Goal: Find specific fact: Find specific fact

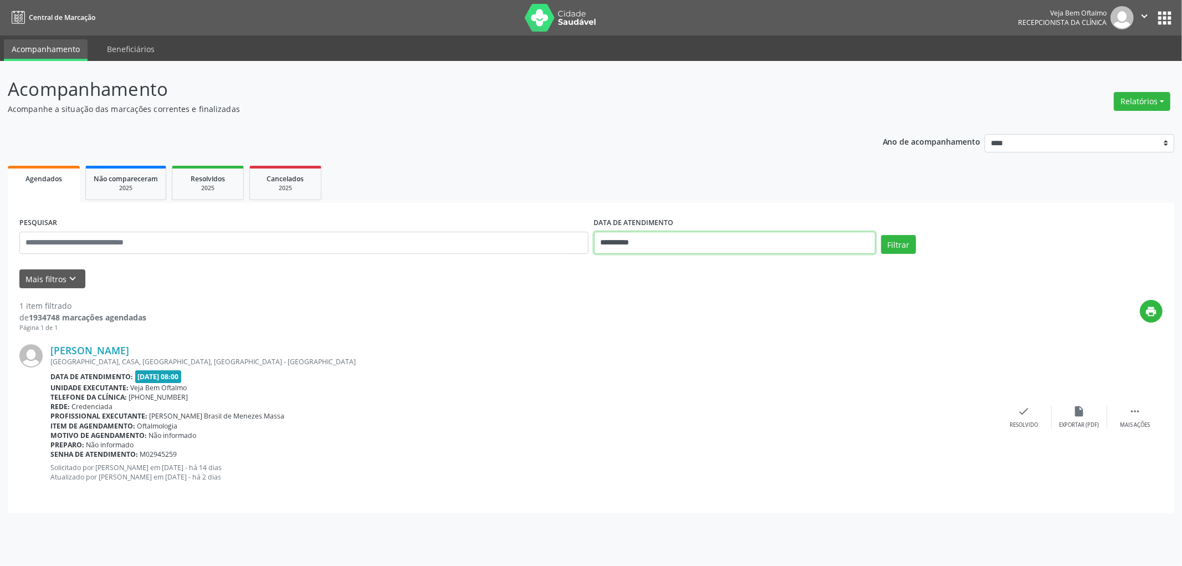
click at [617, 238] on input "**********" at bounding box center [735, 243] width 282 height 22
click at [649, 326] on span "7" at bounding box center [651, 323] width 22 height 22
type input "**********"
click at [649, 326] on span "7" at bounding box center [651, 323] width 22 height 22
click at [900, 246] on button "Filtrar" at bounding box center [898, 244] width 35 height 19
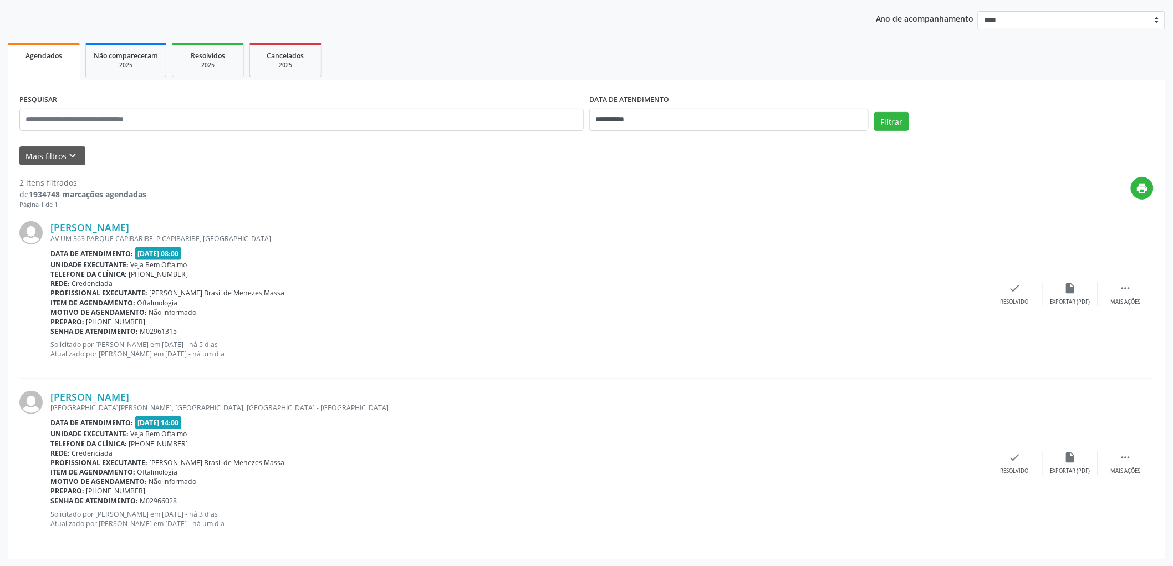
scroll to position [124, 0]
click at [102, 226] on link "[PERSON_NAME]" at bounding box center [89, 227] width 79 height 12
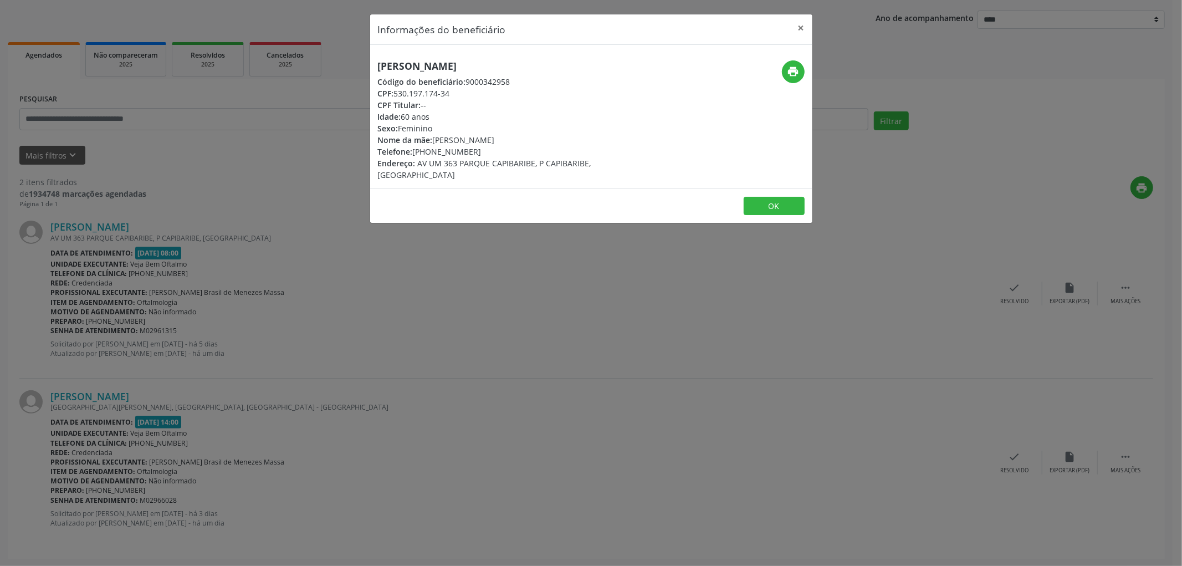
drag, startPoint x: 376, startPoint y: 65, endPoint x: 472, endPoint y: 65, distance: 96.5
click at [472, 65] on div "[PERSON_NAME] Código do beneficiário: 9000342958 CPF: 530.197.174-34 CPF Titula…" at bounding box center [517, 120] width 295 height 120
copy h5 "[PERSON_NAME]"
drag, startPoint x: 431, startPoint y: 149, endPoint x: 470, endPoint y: 151, distance: 39.4
click at [470, 151] on div "Telefone: [PHONE_NUMBER]" at bounding box center [517, 152] width 279 height 12
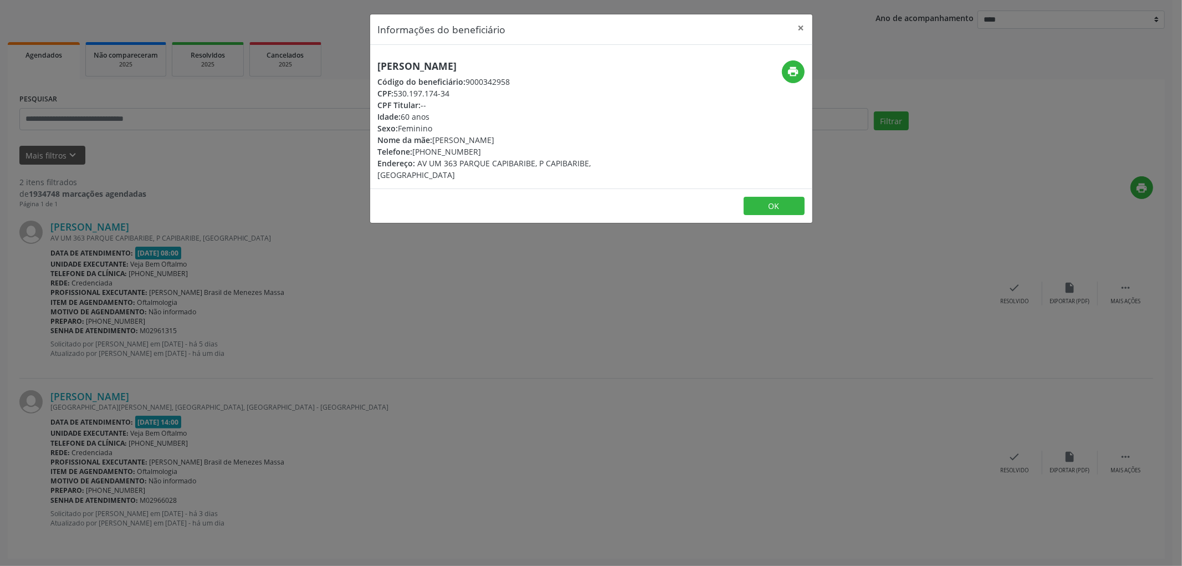
copy div "98885-5378"
drag, startPoint x: 402, startPoint y: 92, endPoint x: 451, endPoint y: 92, distance: 48.8
click at [451, 92] on div "CPF: 530.197.174-34" at bounding box center [517, 94] width 279 height 12
copy div "530.197.174-34"
click at [784, 197] on button "OK" at bounding box center [774, 206] width 61 height 19
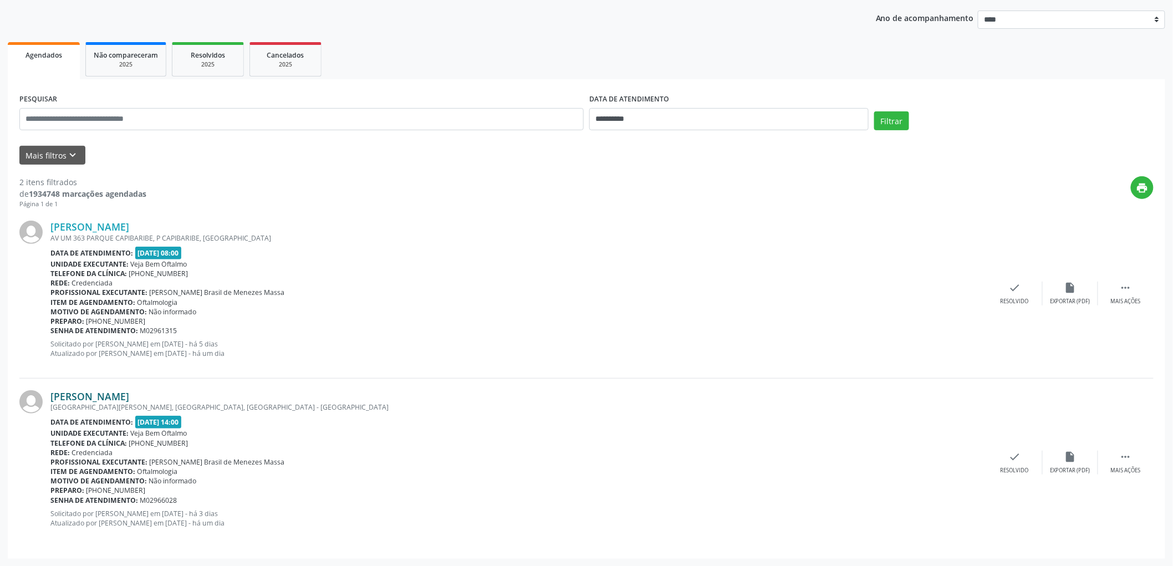
click at [129, 395] on link "[PERSON_NAME]" at bounding box center [89, 396] width 79 height 12
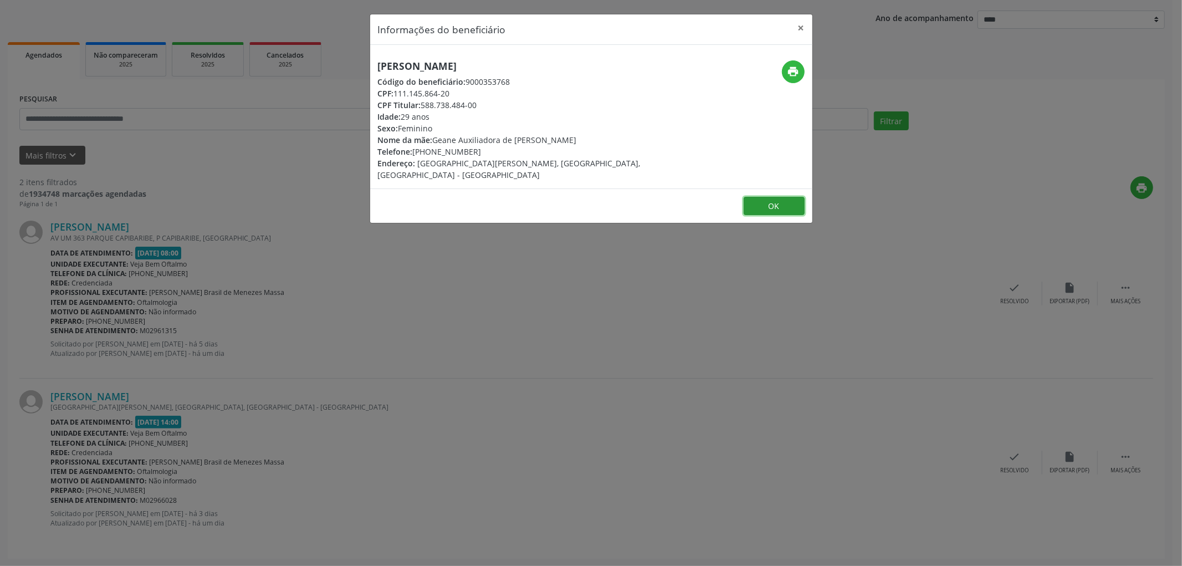
click at [767, 197] on button "OK" at bounding box center [774, 206] width 61 height 19
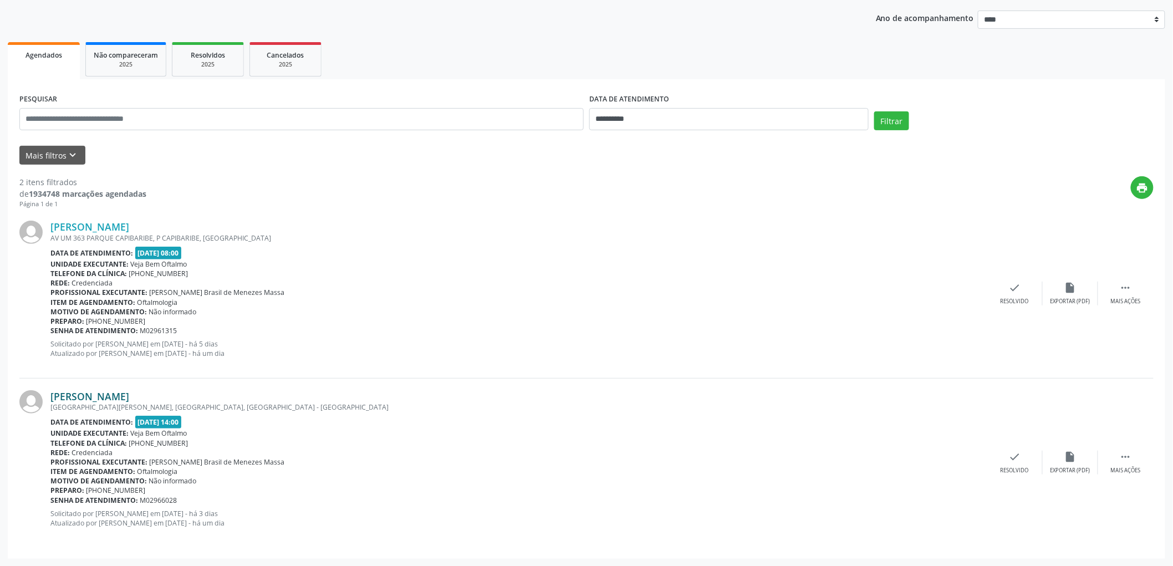
click at [125, 400] on link "[PERSON_NAME]" at bounding box center [89, 396] width 79 height 12
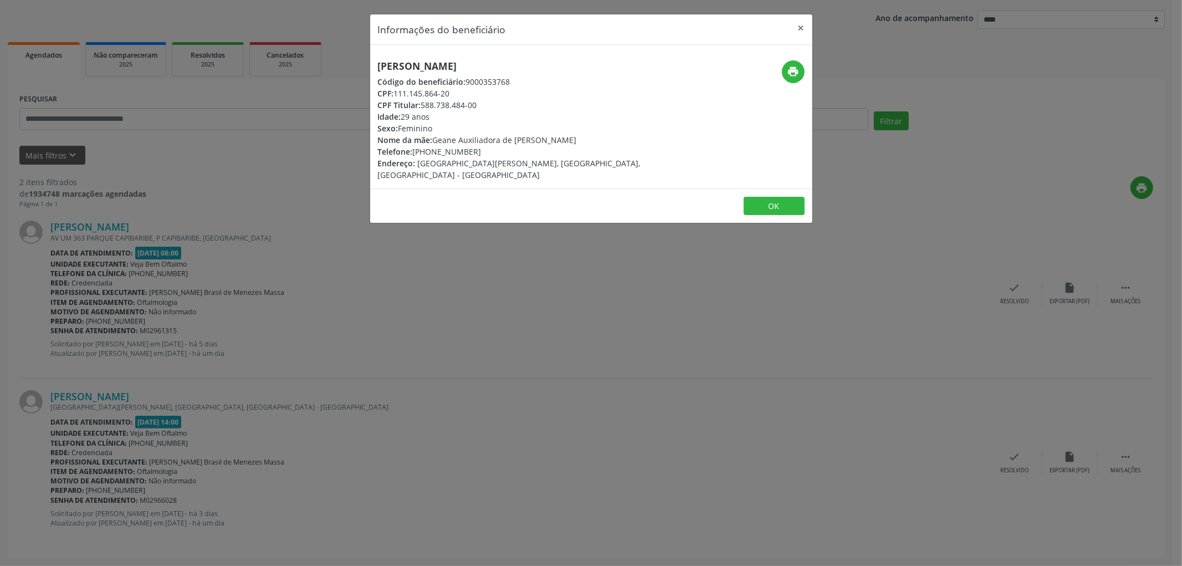
drag, startPoint x: 539, startPoint y: 64, endPoint x: 361, endPoint y: 65, distance: 178.5
click at [361, 65] on div "Informações do beneficiário × [PERSON_NAME] Código do beneficiário: 9000353768 …" at bounding box center [591, 283] width 1182 height 566
copy h5 "[PERSON_NAME]"
drag, startPoint x: 433, startPoint y: 150, endPoint x: 472, endPoint y: 150, distance: 38.2
click at [472, 150] on div "Telefone: [PHONE_NUMBER]" at bounding box center [517, 152] width 279 height 12
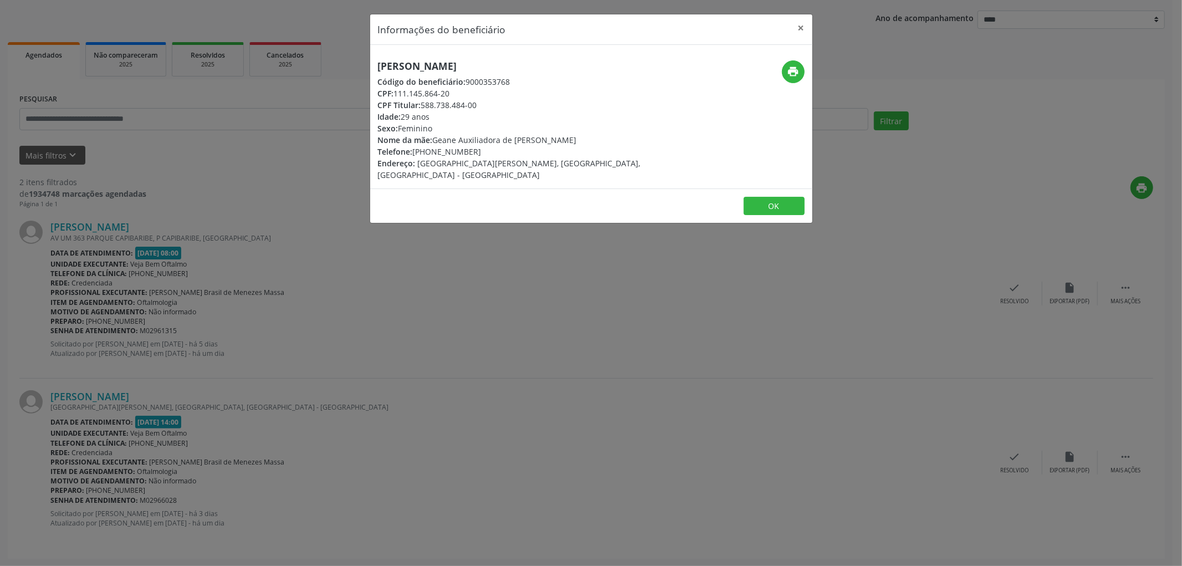
drag, startPoint x: 430, startPoint y: 150, endPoint x: 472, endPoint y: 150, distance: 41.6
click at [472, 150] on div "Telefone: [PHONE_NUMBER]" at bounding box center [517, 152] width 279 height 12
copy div "99116-0450"
drag, startPoint x: 396, startPoint y: 93, endPoint x: 449, endPoint y: 93, distance: 52.7
click at [449, 93] on div "CPF: 111.145.864-20" at bounding box center [517, 94] width 279 height 12
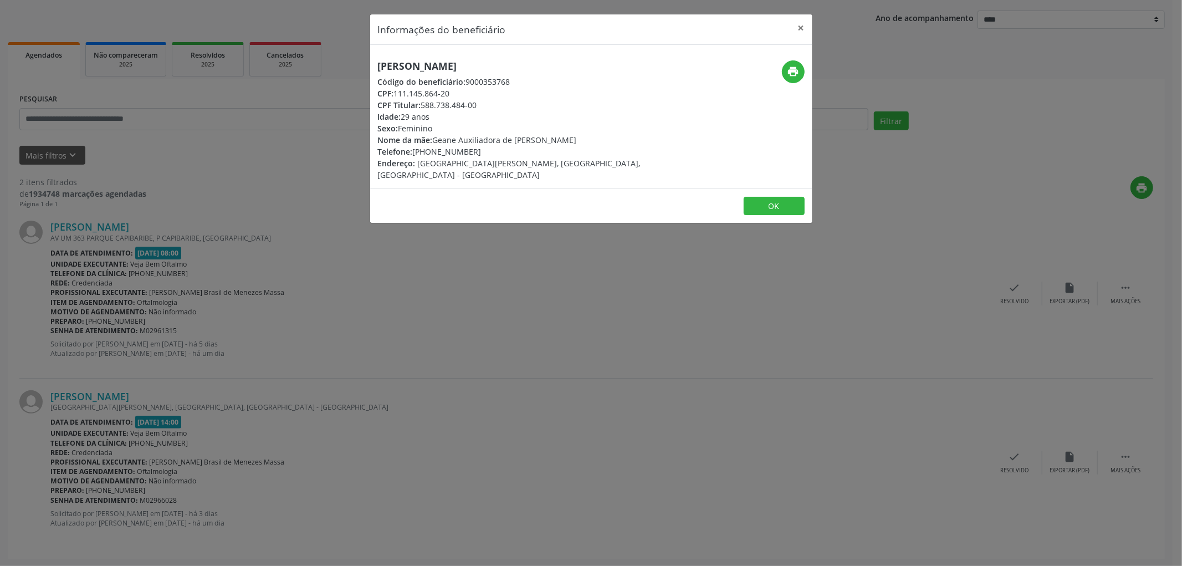
drag, startPoint x: 436, startPoint y: 94, endPoint x: 455, endPoint y: 88, distance: 20.0
click at [455, 88] on div "CPF: 111.145.864-20" at bounding box center [517, 94] width 279 height 12
drag, startPoint x: 452, startPoint y: 93, endPoint x: 395, endPoint y: 93, distance: 56.5
click at [395, 93] on div "CPF: 111.145.864-20" at bounding box center [517, 94] width 279 height 12
copy div "111.145.864-20"
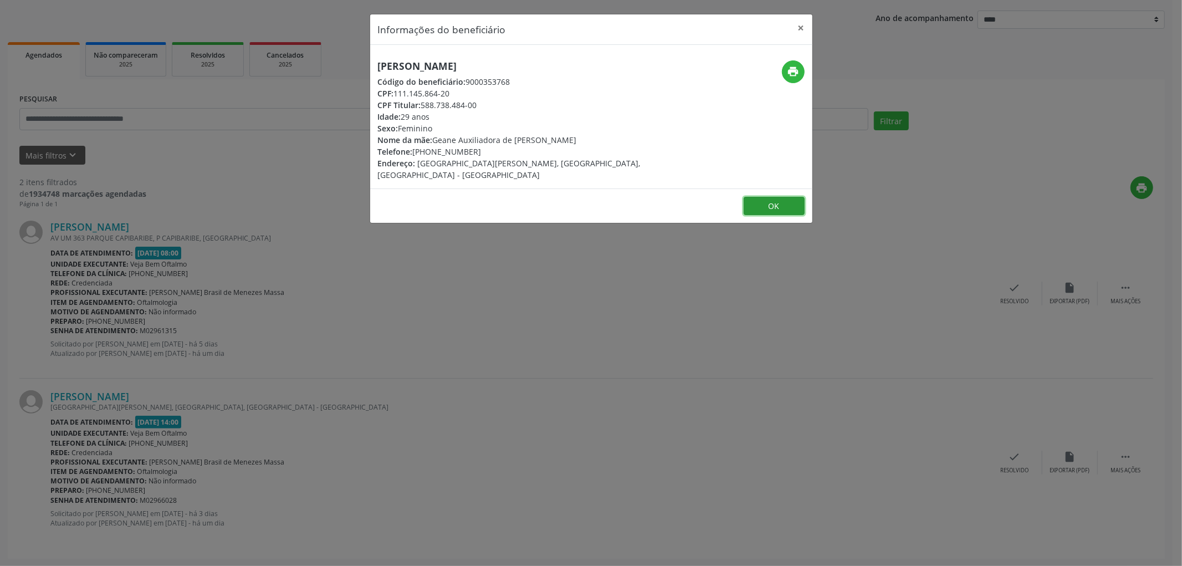
drag, startPoint x: 778, startPoint y: 201, endPoint x: 844, endPoint y: 8, distance: 204.2
click at [778, 198] on button "OK" at bounding box center [774, 206] width 61 height 19
